Goal: Navigation & Orientation: Find specific page/section

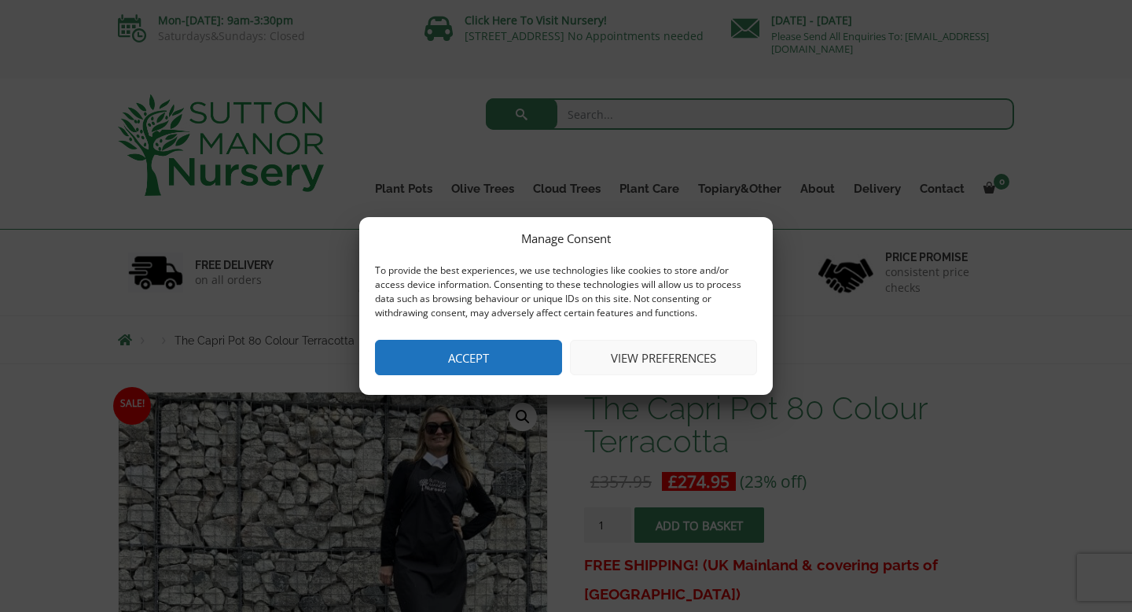
click at [544, 360] on button "Accept" at bounding box center [468, 357] width 187 height 35
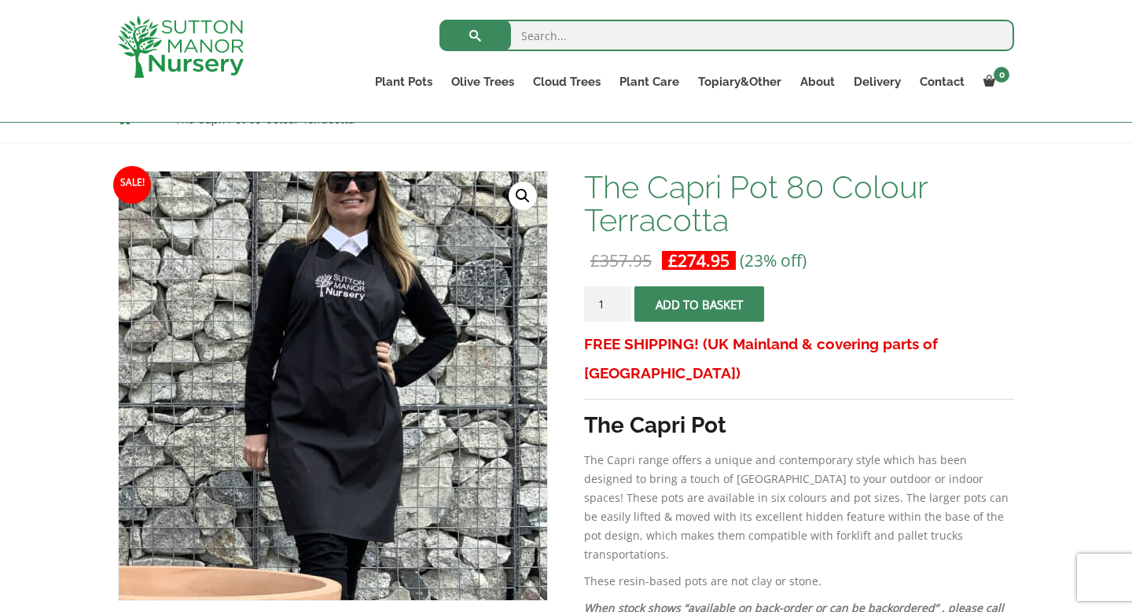
scroll to position [201, 0]
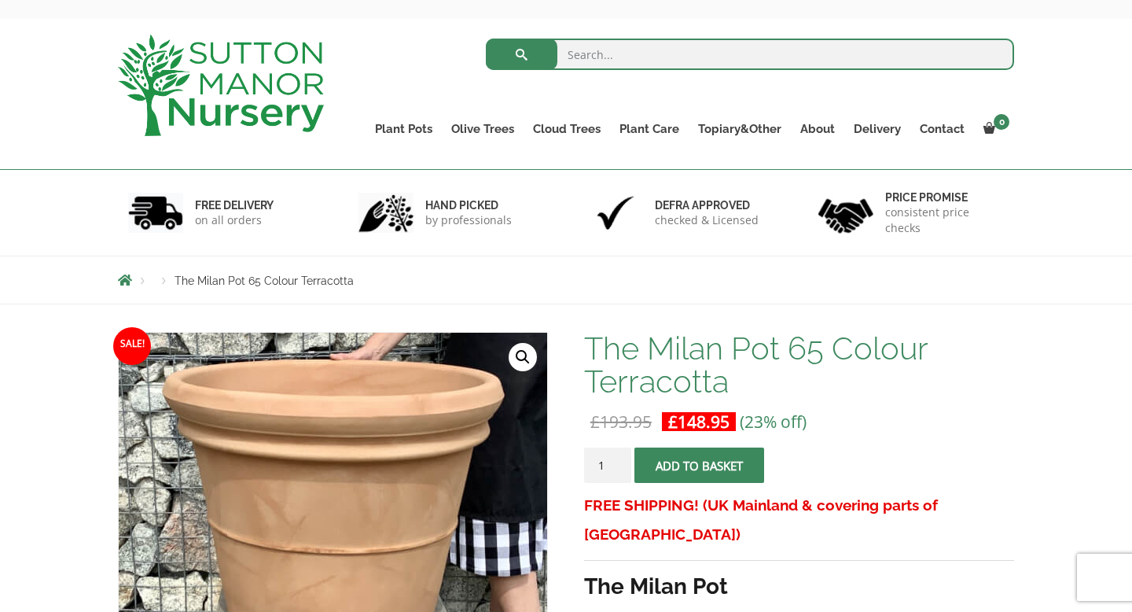
scroll to position [59, 0]
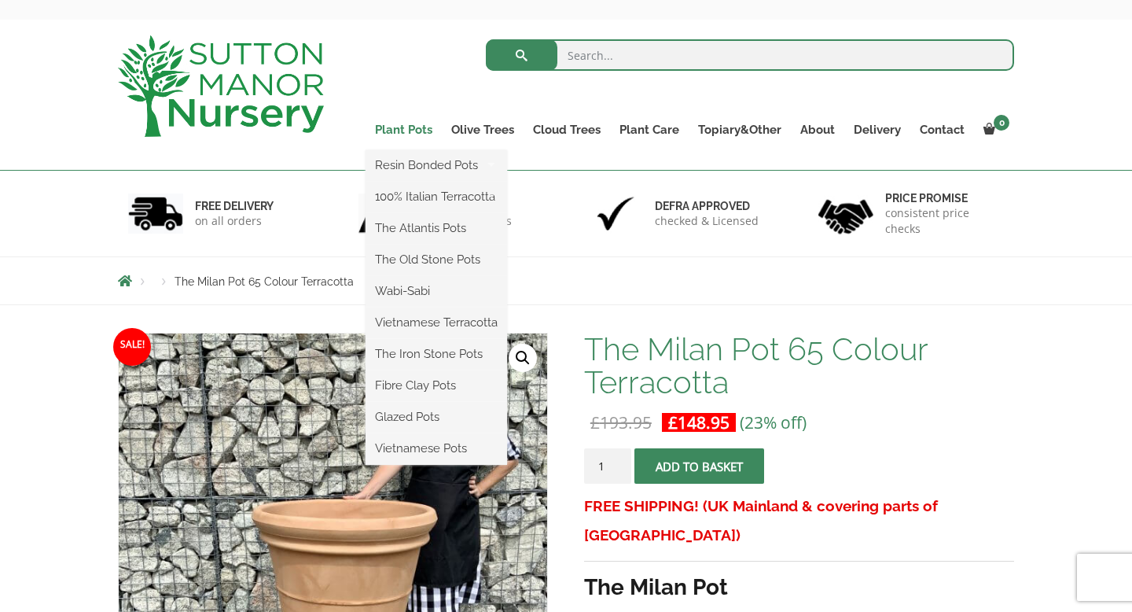
click at [428, 129] on link "Plant Pots" at bounding box center [404, 130] width 76 height 22
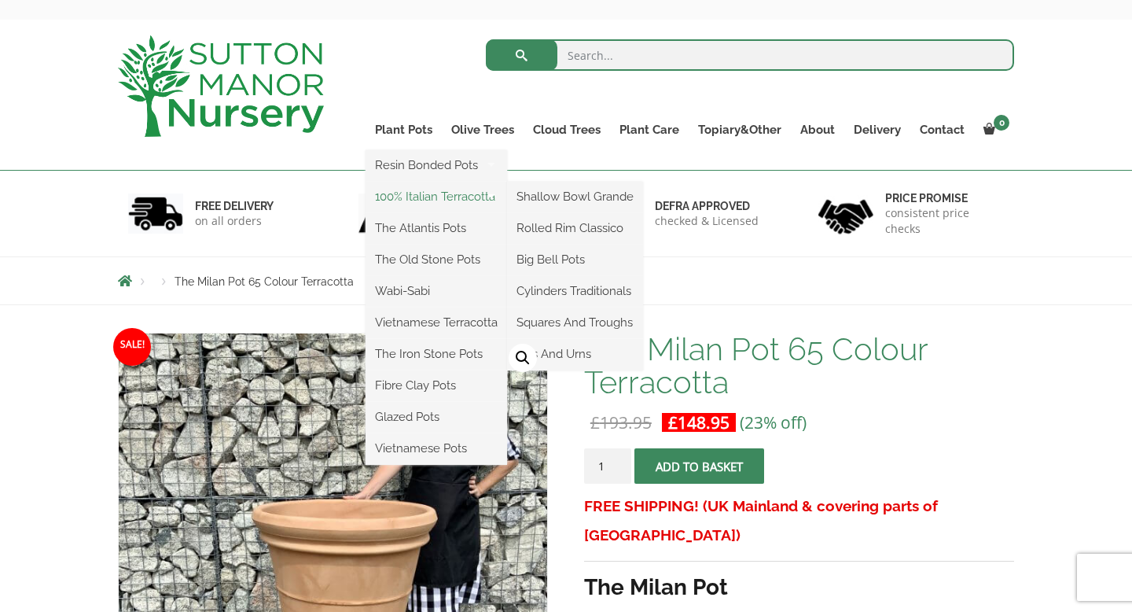
click at [407, 201] on link "100% Italian Terracotta" at bounding box center [437, 197] width 142 height 24
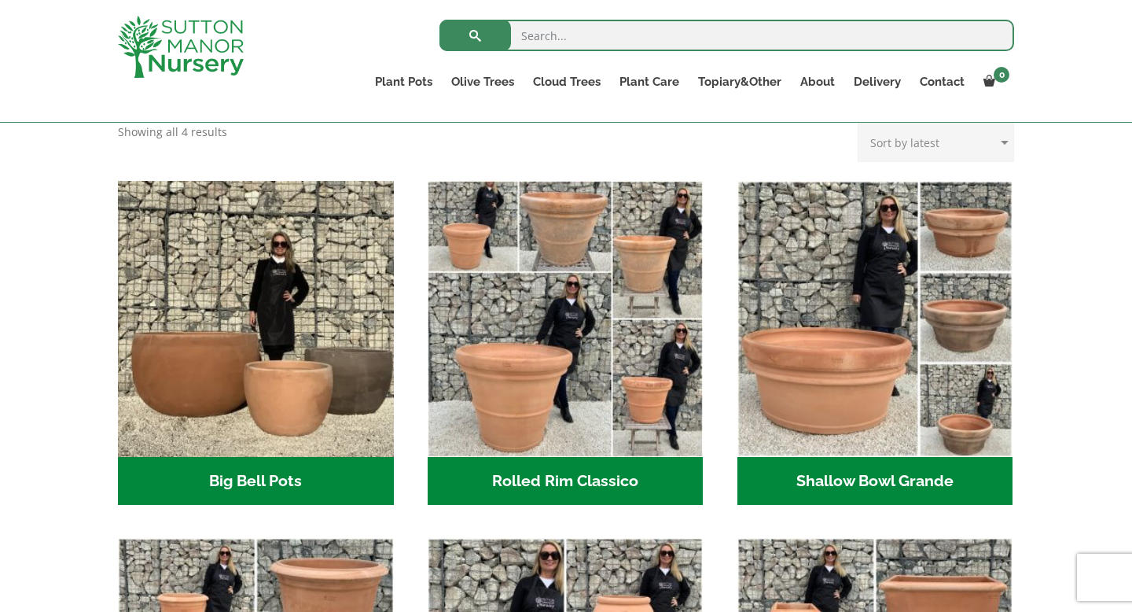
scroll to position [447, 0]
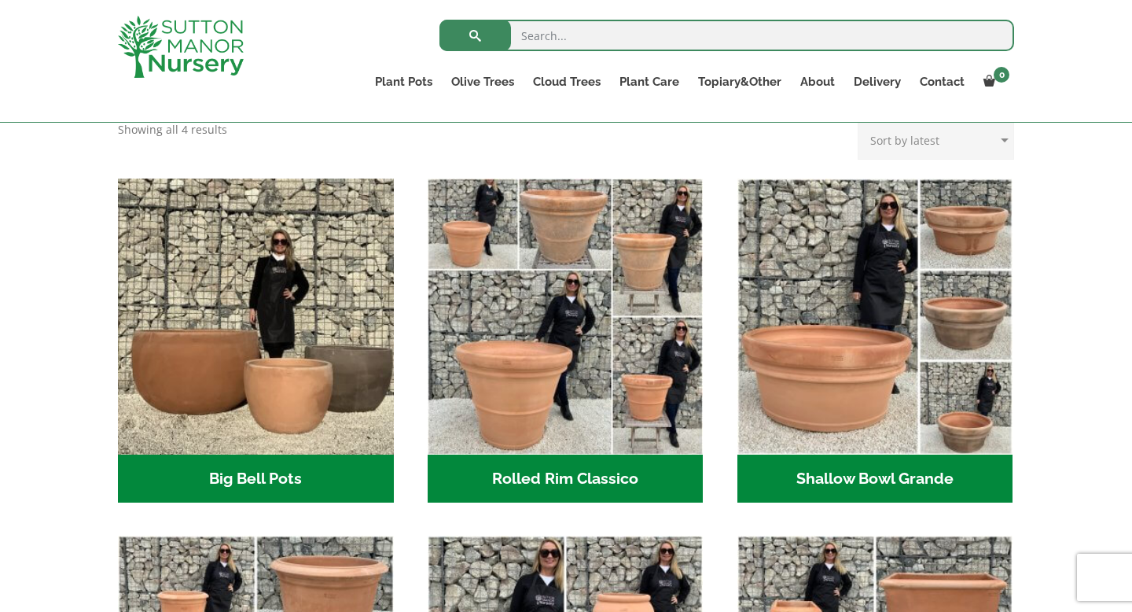
click at [589, 474] on h2 "Rolled Rim Classico (7)" at bounding box center [566, 479] width 276 height 49
